Goal: Register for event/course

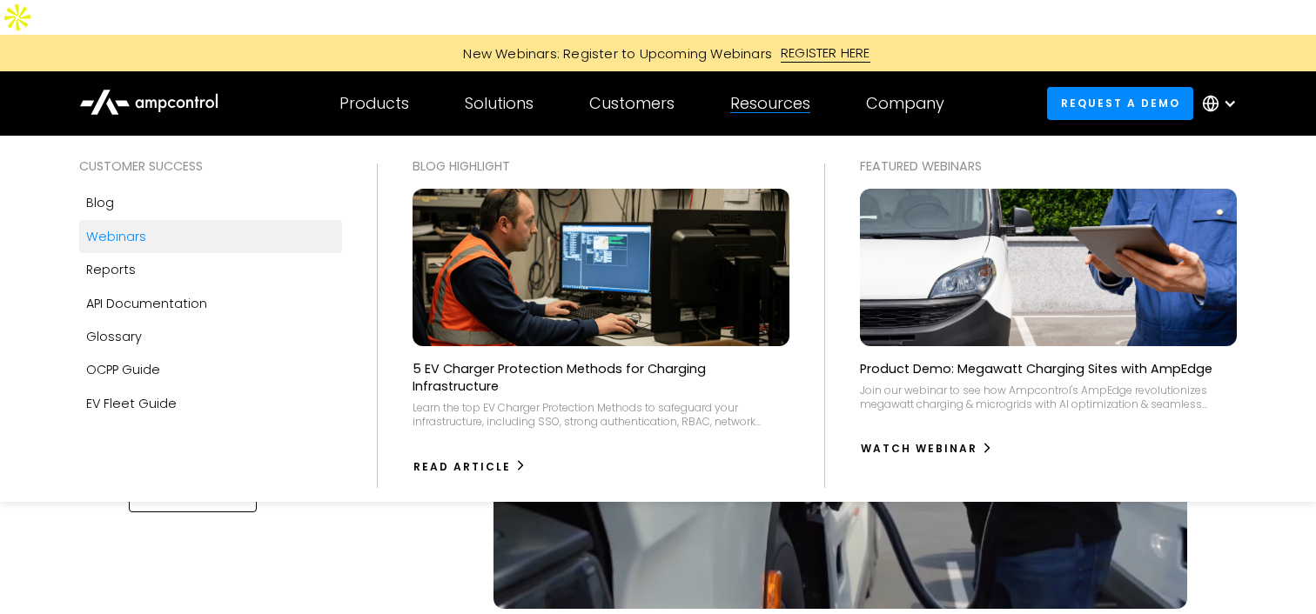
click at [200, 220] on link "Webinars" at bounding box center [211, 236] width 264 height 33
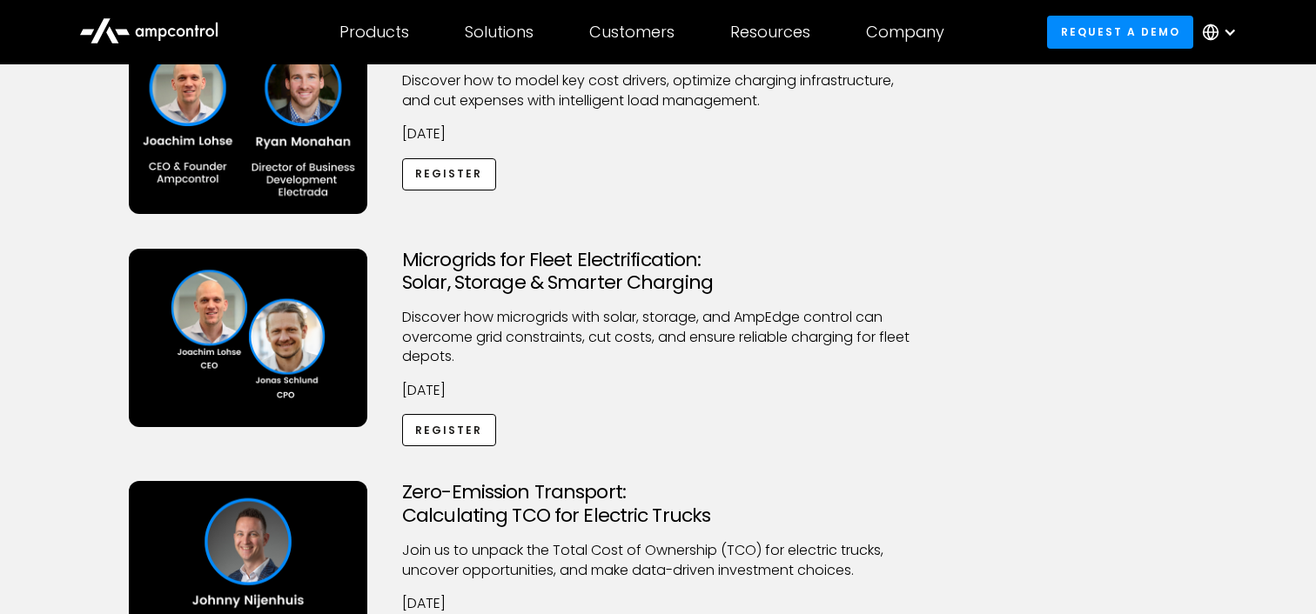
scroll to position [232, 0]
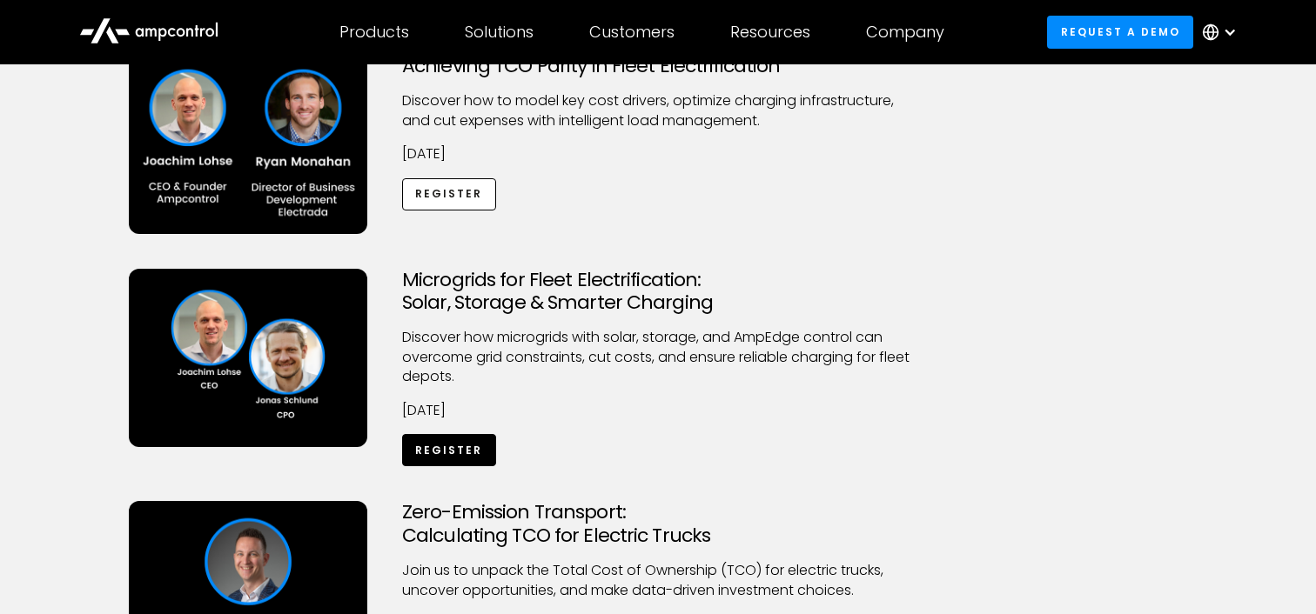
click at [455, 434] on link "Register" at bounding box center [449, 450] width 94 height 32
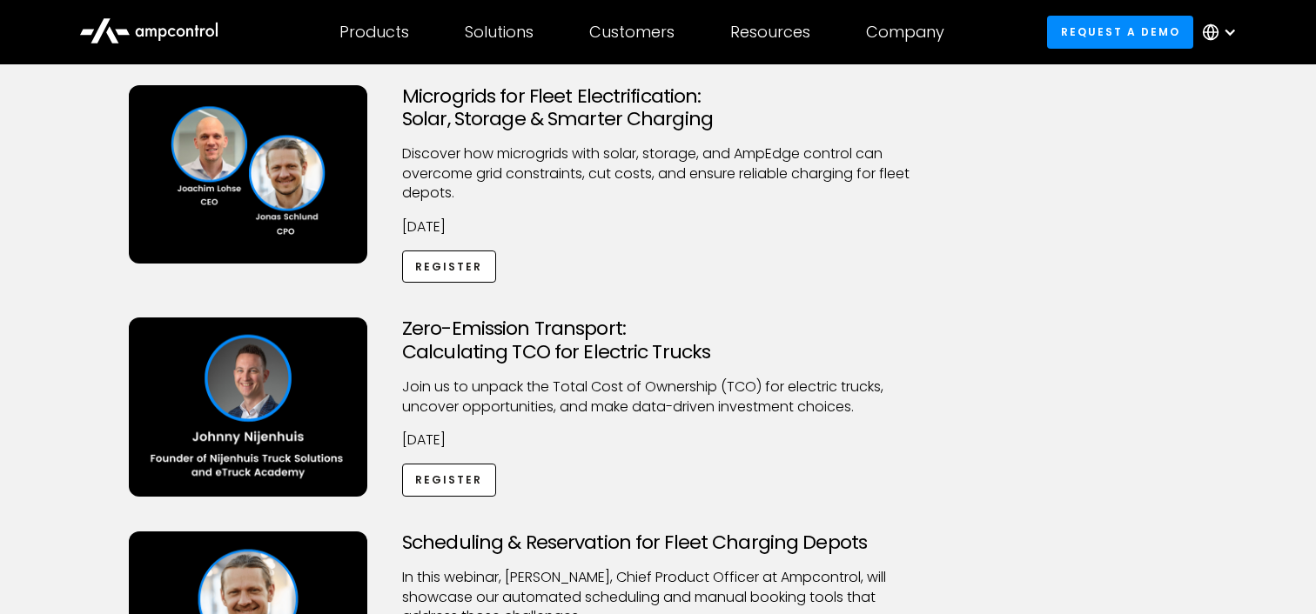
scroll to position [417, 0]
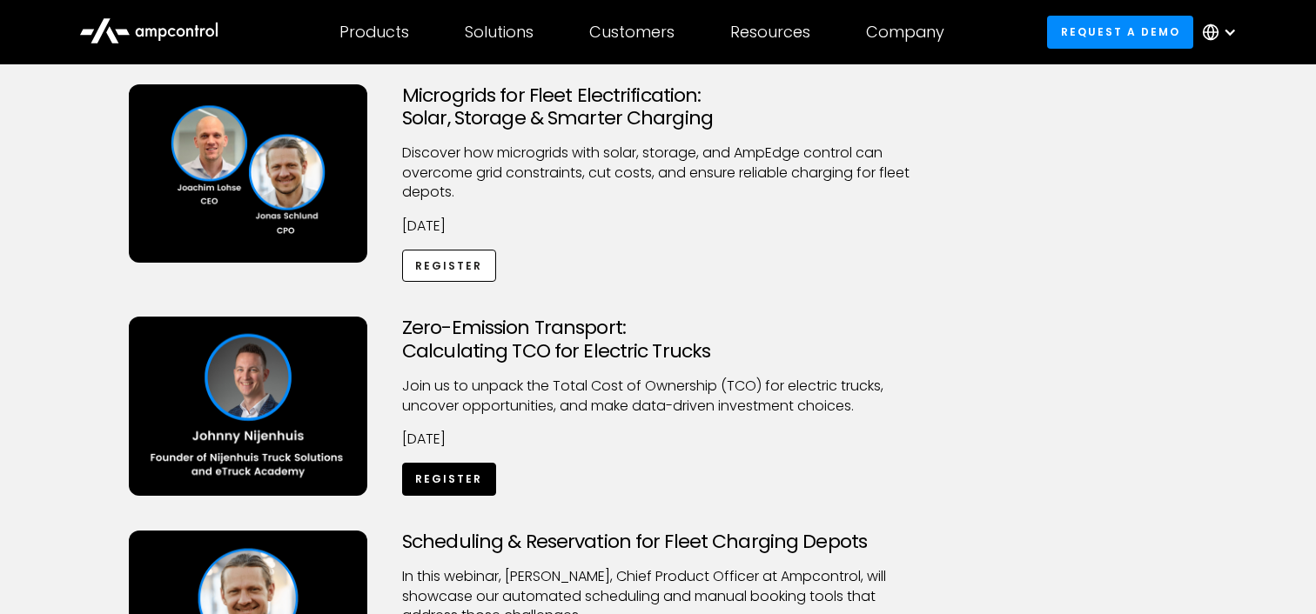
click at [466, 463] on link "Register" at bounding box center [449, 479] width 94 height 32
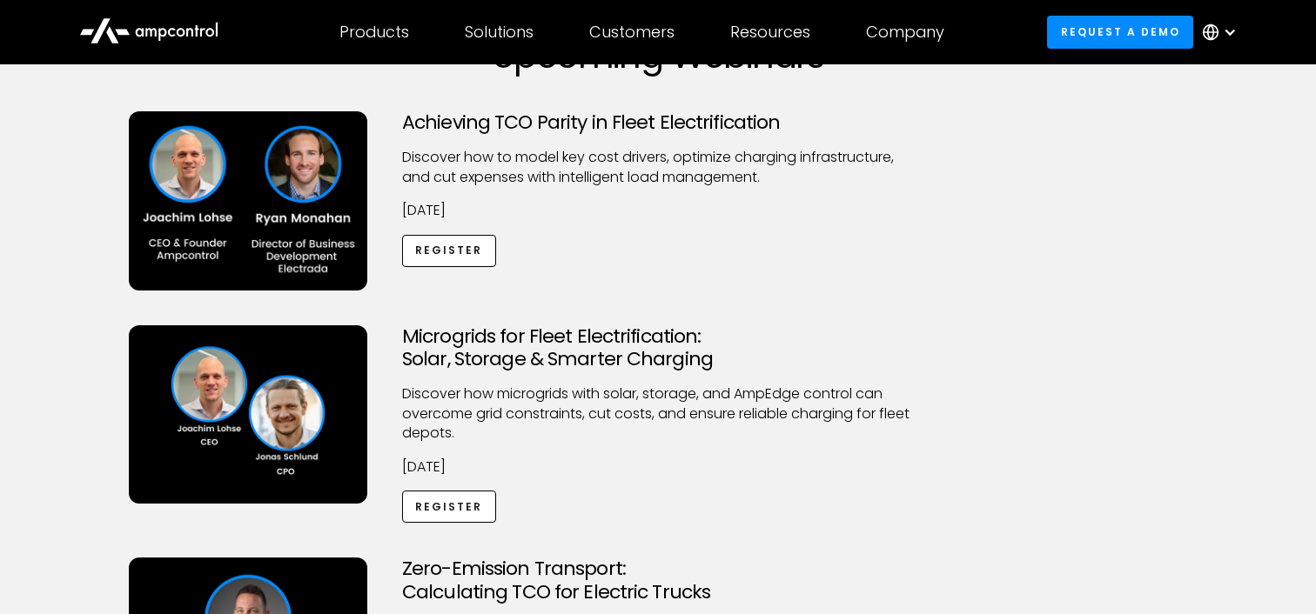
scroll to position [0, 0]
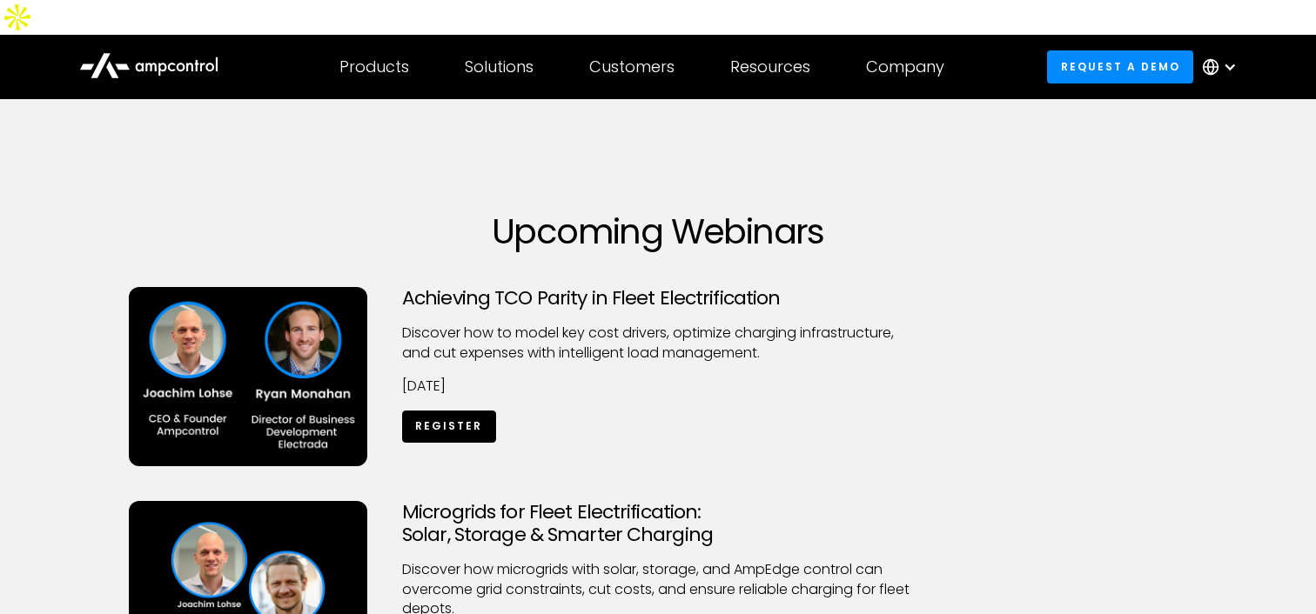
click at [450, 411] on link "Register" at bounding box center [449, 427] width 94 height 32
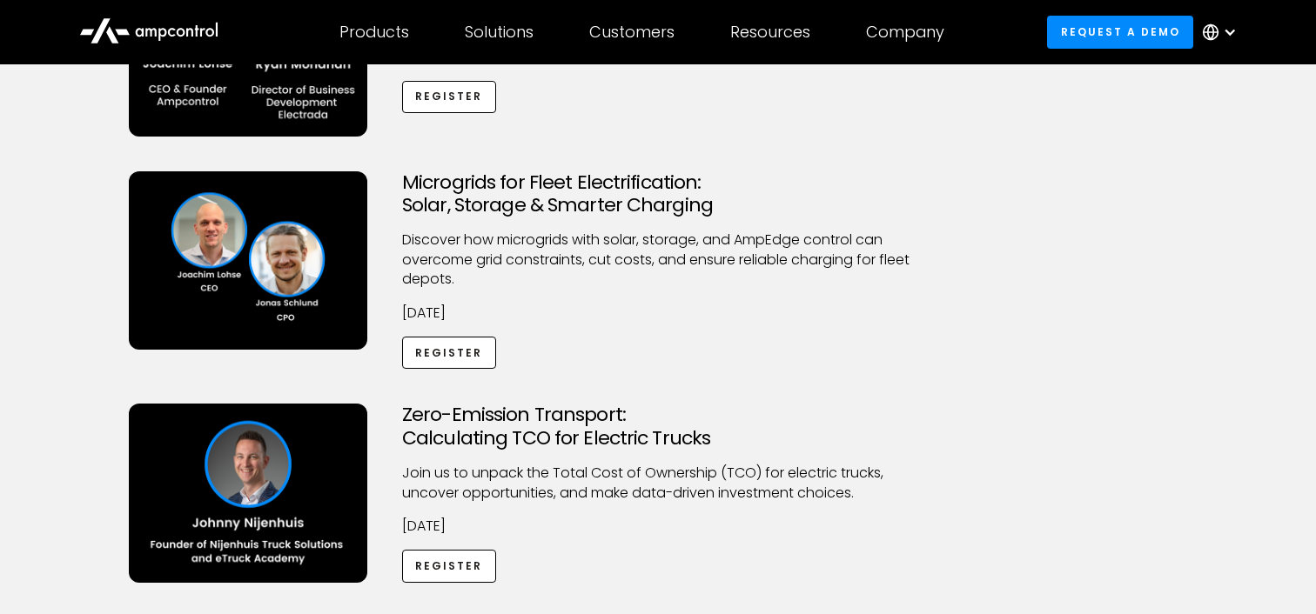
scroll to position [333, 0]
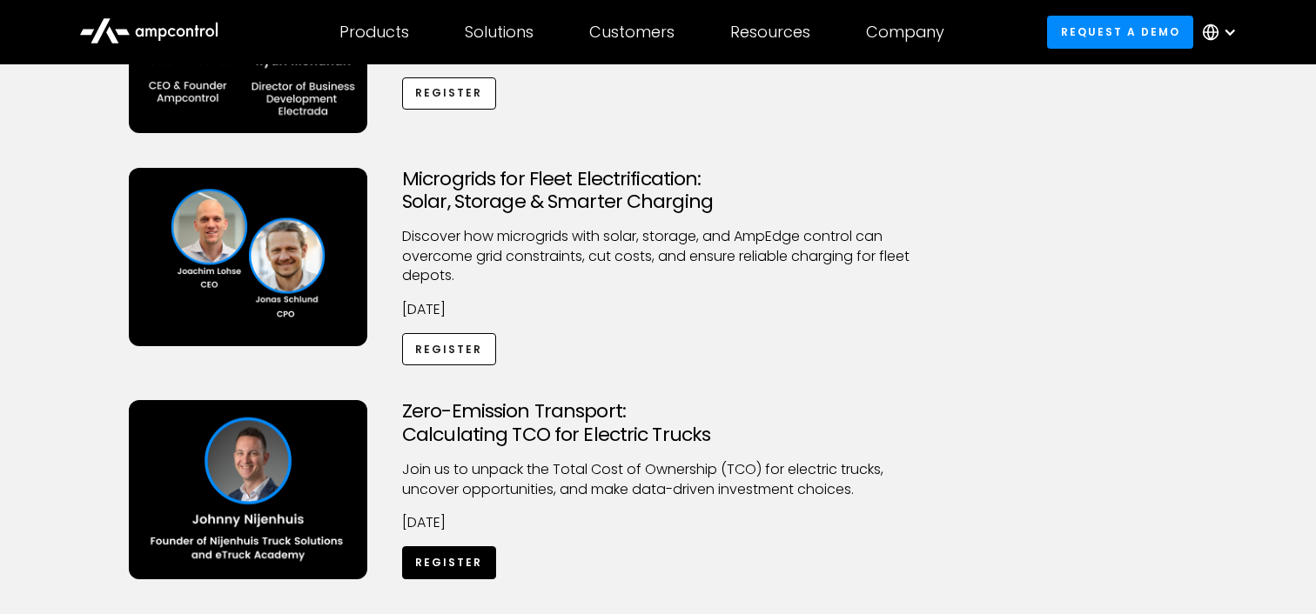
click at [440, 547] on link "Register" at bounding box center [449, 563] width 94 height 32
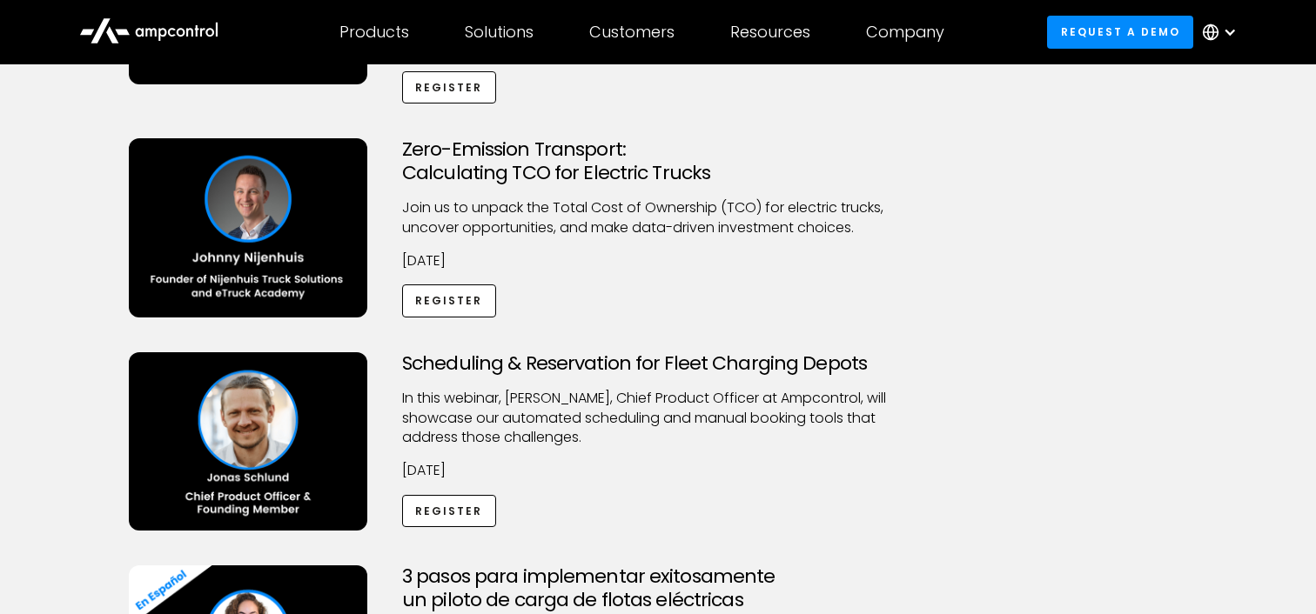
scroll to position [594, 0]
